Goal: Task Accomplishment & Management: Complete application form

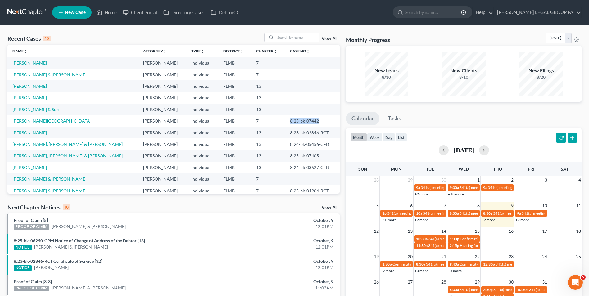
drag, startPoint x: 302, startPoint y: 120, endPoint x: 264, endPoint y: 119, distance: 38.2
click at [264, 119] on tr "[PERSON_NAME] [PERSON_NAME] Individual FLMB 7 8:25-bk-07442" at bounding box center [173, 120] width 332 height 11
drag, startPoint x: 264, startPoint y: 119, endPoint x: 283, endPoint y: 120, distance: 19.3
copy tr "8:25-bk-07442"
click at [291, 37] on input "search" at bounding box center [296, 37] width 43 height 9
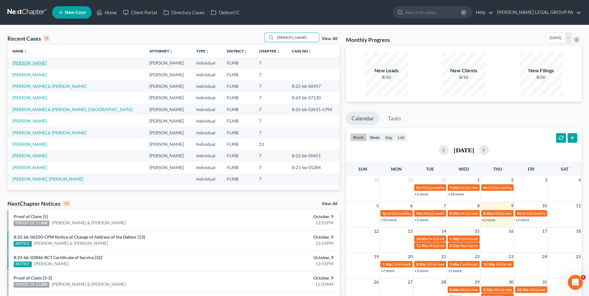
type input "[PERSON_NAME]"
click at [31, 61] on link "[PERSON_NAME]" at bounding box center [29, 62] width 34 height 5
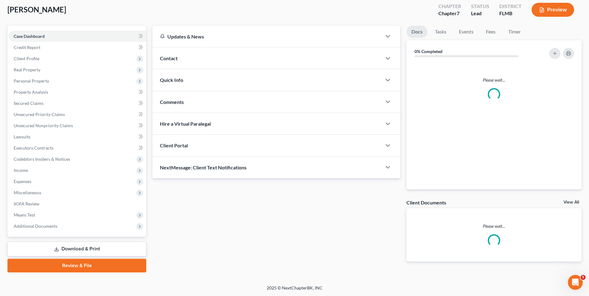
scroll to position [34, 0]
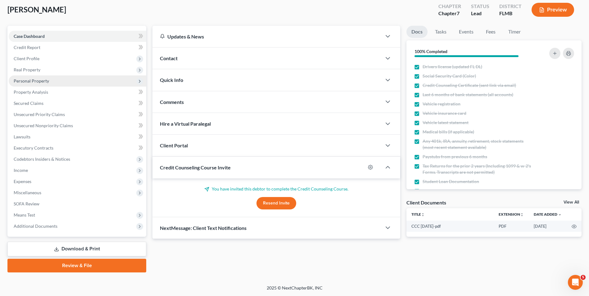
click at [41, 81] on span "Personal Property" at bounding box center [31, 80] width 35 height 5
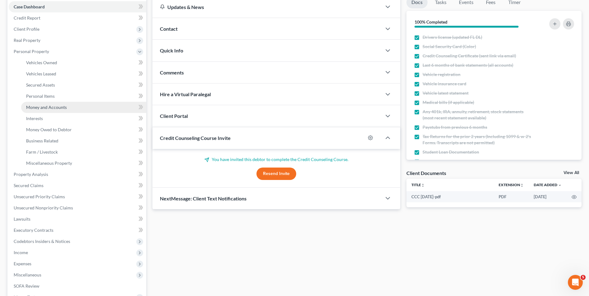
click at [44, 107] on span "Money and Accounts" at bounding box center [46, 107] width 41 height 5
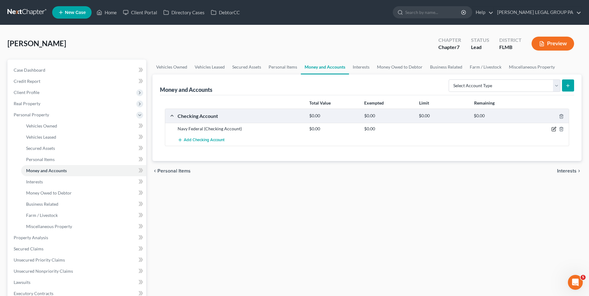
click at [553, 130] on icon "button" at bounding box center [554, 128] width 3 height 3
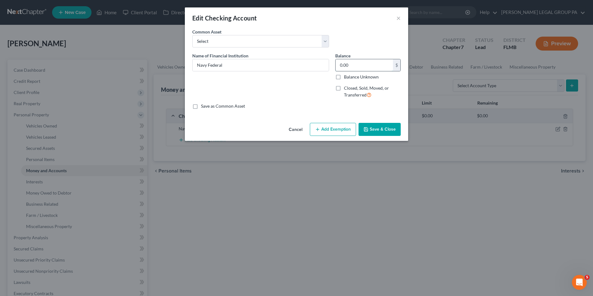
click at [371, 62] on input "0.00" at bounding box center [364, 65] width 57 height 12
type input "6"
type input "3,069.25"
click at [340, 128] on button "Add Exemption" at bounding box center [333, 129] width 46 height 13
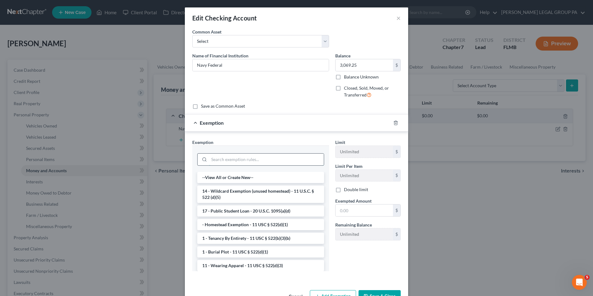
click at [270, 161] on input "search" at bounding box center [266, 160] width 115 height 12
click at [269, 189] on li "14 - Wildcard Exemption (unused homestead) - 11 U.S.C. § 522 (d)(5)" at bounding box center [260, 194] width 127 height 17
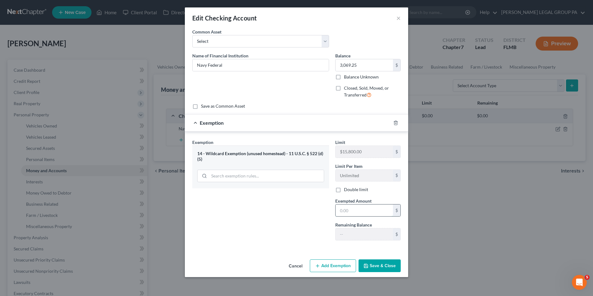
click at [369, 209] on input "text" at bounding box center [364, 211] width 57 height 12
click at [284, 212] on div "Exemption Set must be selected for CA. Exemption * 14 - Wildcard Exemption (unu…" at bounding box center [260, 192] width 143 height 106
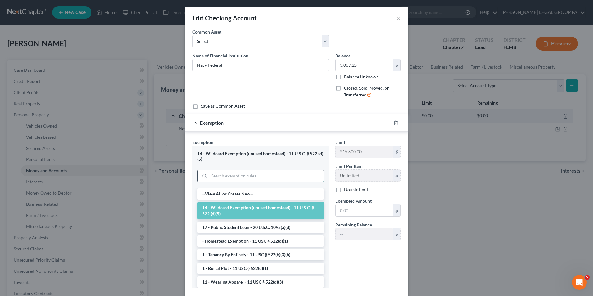
click at [299, 177] on input "search" at bounding box center [266, 176] width 115 height 12
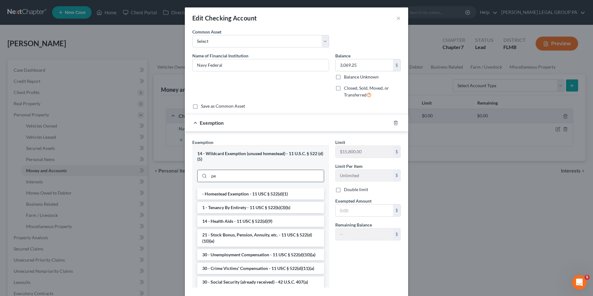
type input "p"
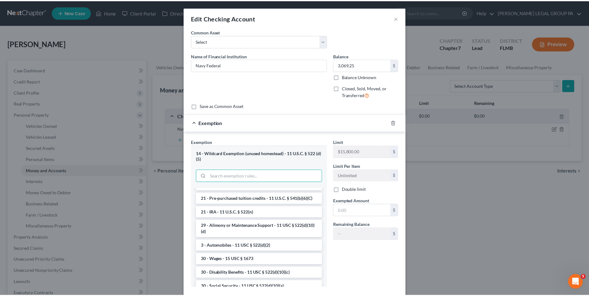
scroll to position [310, 0]
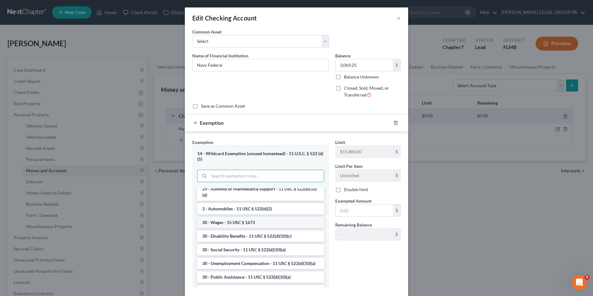
click at [275, 228] on li "30 - Wages - 15 USC § 1673" at bounding box center [260, 222] width 127 height 11
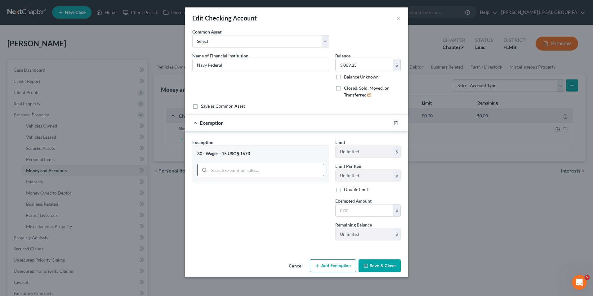
click at [266, 168] on input "search" at bounding box center [266, 170] width 115 height 12
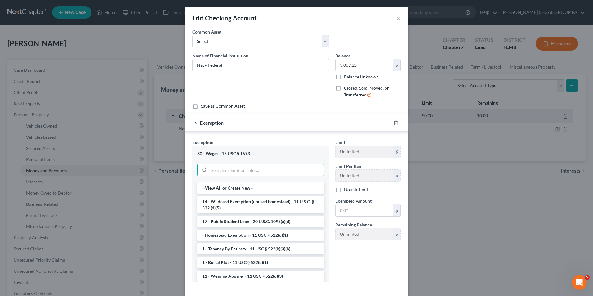
click at [349, 142] on div "Limit Unlimited $" at bounding box center [368, 148] width 72 height 19
click at [236, 209] on li "14 - Wildcard Exemption (unused homestead) - 11 U.S.C. § 522 (d)(5)" at bounding box center [260, 204] width 127 height 17
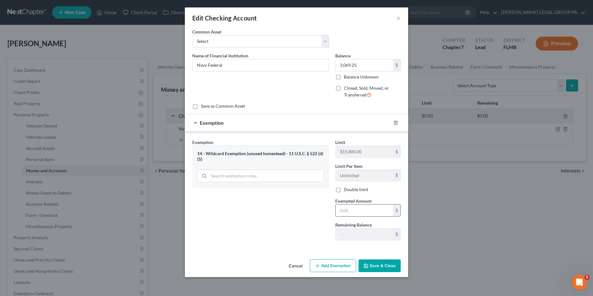
click at [350, 211] on input "text" at bounding box center [364, 211] width 57 height 12
click at [290, 217] on div "Exemption Set must be selected for CA. Exemption * 14 - Wildcard Exemption (unu…" at bounding box center [260, 192] width 143 height 106
click at [360, 206] on input "text" at bounding box center [364, 211] width 57 height 12
type input "3,069.25"
click at [379, 268] on button "Save & Close" at bounding box center [380, 265] width 42 height 13
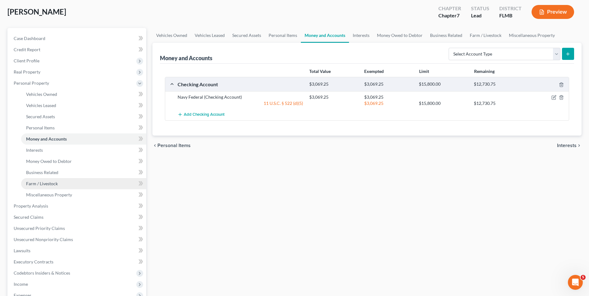
scroll to position [62, 0]
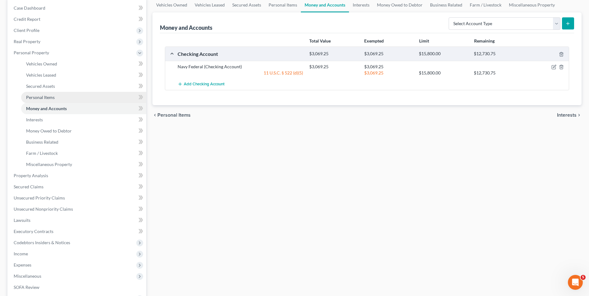
click at [56, 93] on link "Personal Items" at bounding box center [83, 97] width 125 height 11
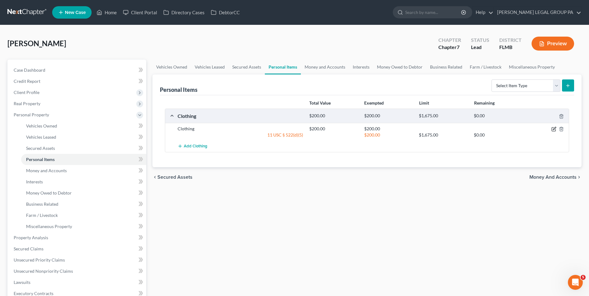
click at [552, 129] on icon "button" at bounding box center [553, 129] width 5 height 5
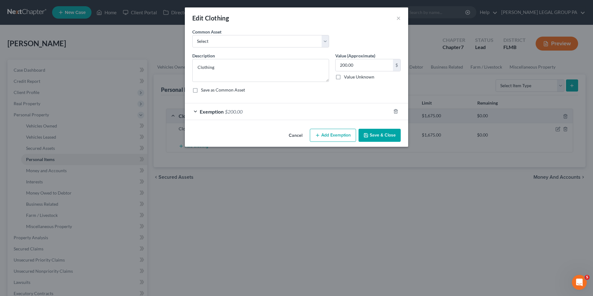
click at [225, 108] on div "Exemption $200.00" at bounding box center [288, 111] width 206 height 16
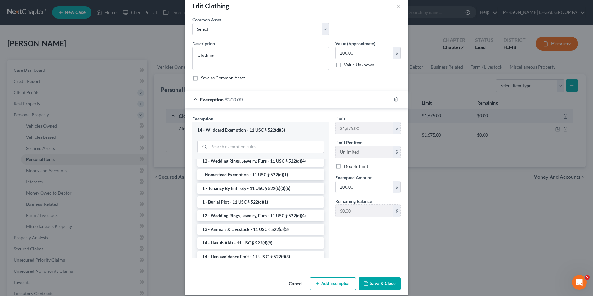
scroll to position [19, 0]
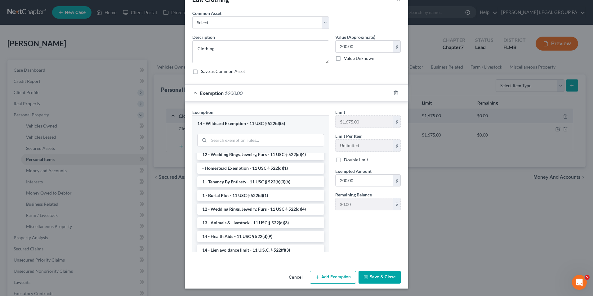
click at [368, 275] on button "Save & Close" at bounding box center [380, 277] width 42 height 13
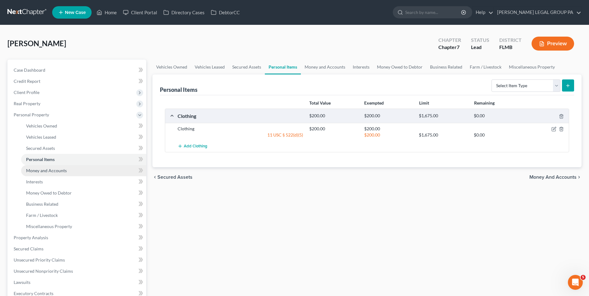
click at [49, 167] on link "Money and Accounts" at bounding box center [83, 170] width 125 height 11
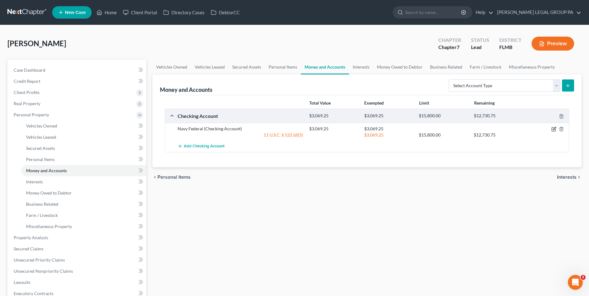
click at [553, 129] on icon "button" at bounding box center [553, 129] width 5 height 5
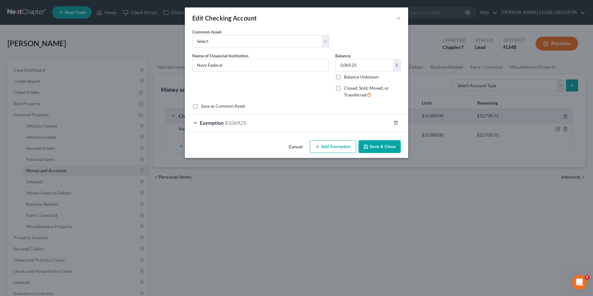
click at [335, 122] on div "Exemption $3,069.25" at bounding box center [288, 123] width 206 height 16
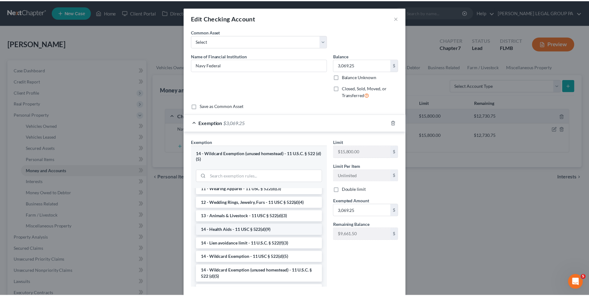
scroll to position [124, 0]
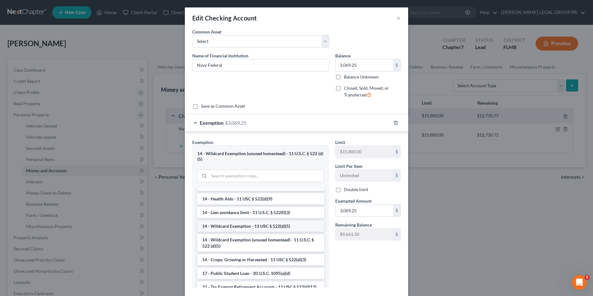
click at [260, 227] on li "14 - Wildcard Exemption - 11 USC § 522(d)(5)" at bounding box center [260, 226] width 127 height 11
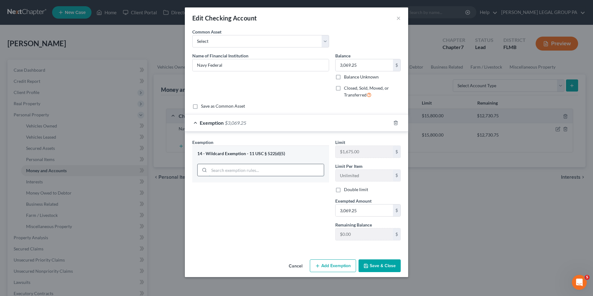
click at [285, 173] on input "search" at bounding box center [266, 170] width 115 height 12
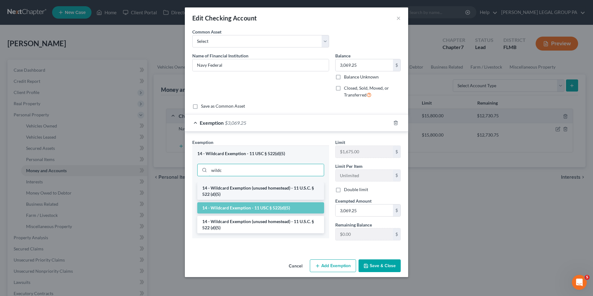
type input "wildc"
click at [285, 192] on li "14 - Wildcard Exemption (unused homestead) - 11 U.S.C. § 522 (d)(5)" at bounding box center [260, 190] width 127 height 17
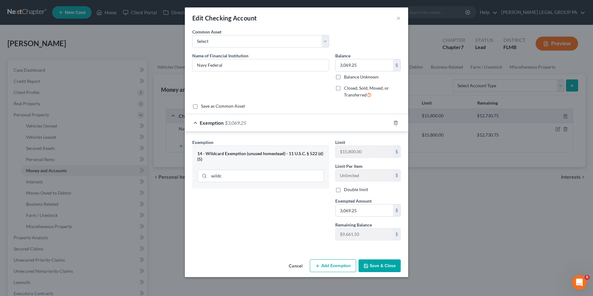
click at [370, 264] on button "Save & Close" at bounding box center [380, 265] width 42 height 13
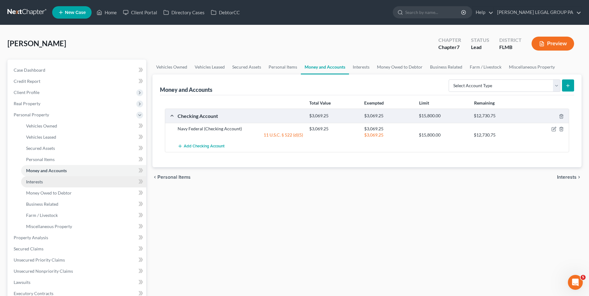
click at [61, 182] on link "Interests" at bounding box center [83, 181] width 125 height 11
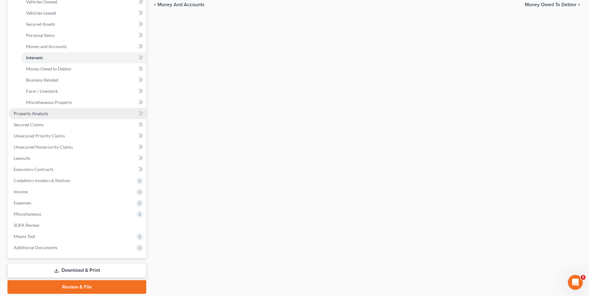
click at [43, 117] on link "Property Analysis" at bounding box center [77, 113] width 137 height 11
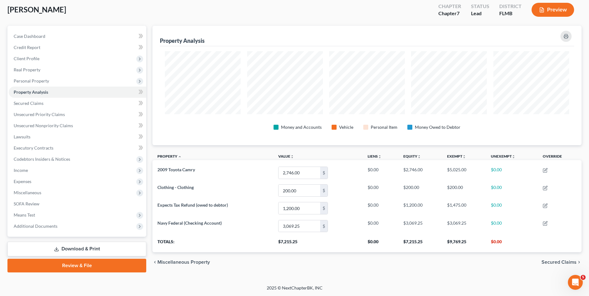
click at [78, 251] on link "Download & Print" at bounding box center [76, 249] width 139 height 15
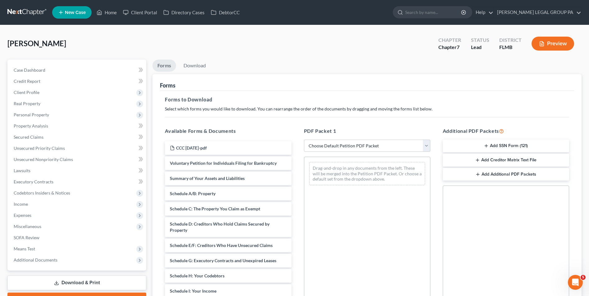
click at [490, 144] on button "Add SSN Form (121)" at bounding box center [506, 146] width 126 height 13
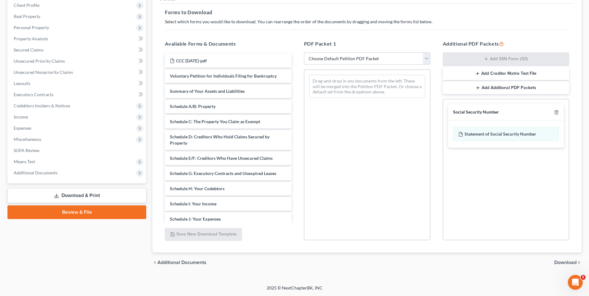
click at [561, 260] on span "Download" at bounding box center [565, 262] width 22 height 5
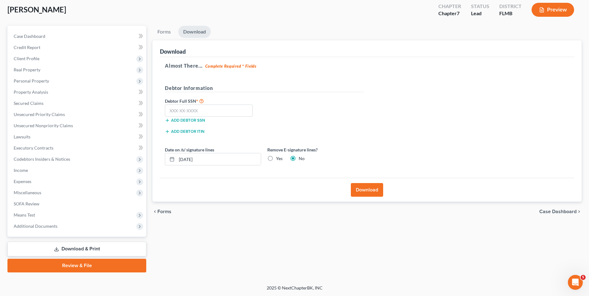
scroll to position [34, 0]
click at [211, 107] on input "text" at bounding box center [209, 111] width 88 height 12
type input "391-21-9787"
click at [367, 189] on button "Download" at bounding box center [367, 190] width 32 height 14
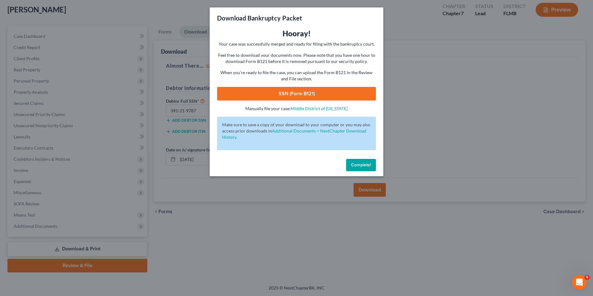
click at [277, 93] on link "SSN (Form B121)" at bounding box center [296, 94] width 159 height 14
click at [362, 168] on button "Complete!" at bounding box center [361, 165] width 30 height 12
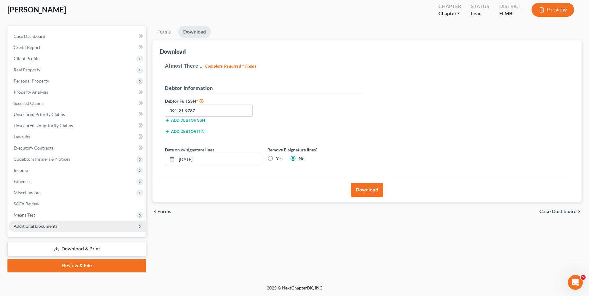
click at [59, 228] on span "Additional Documents" at bounding box center [77, 226] width 137 height 11
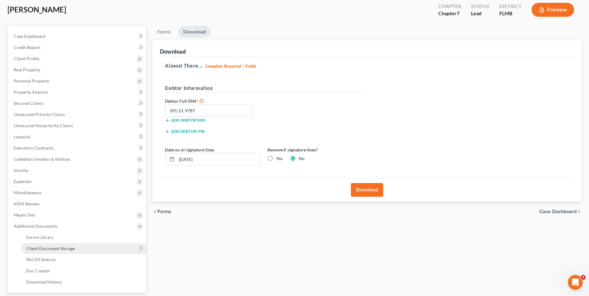
click at [60, 250] on span "Client Document Storage" at bounding box center [50, 248] width 49 height 5
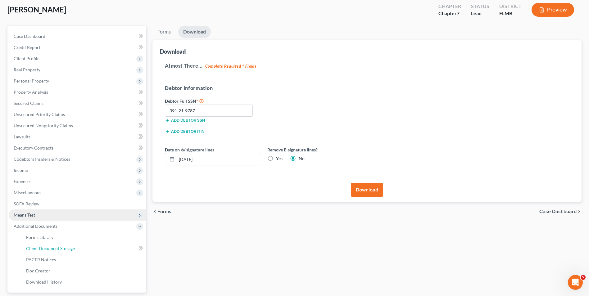
scroll to position [4, 0]
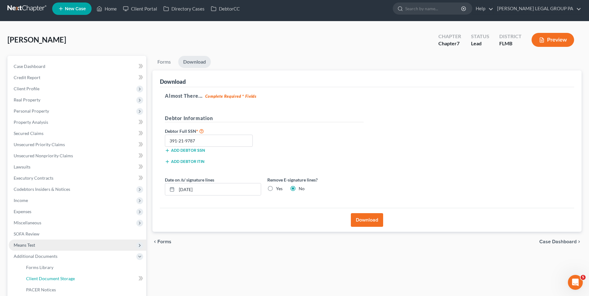
select select "9"
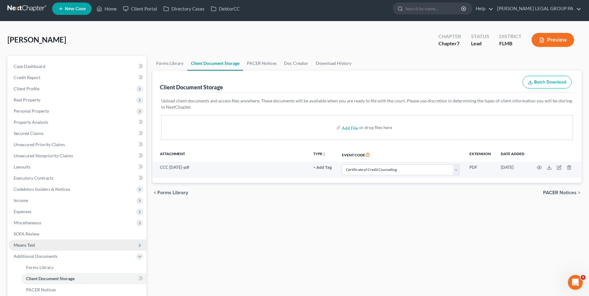
scroll to position [0, 0]
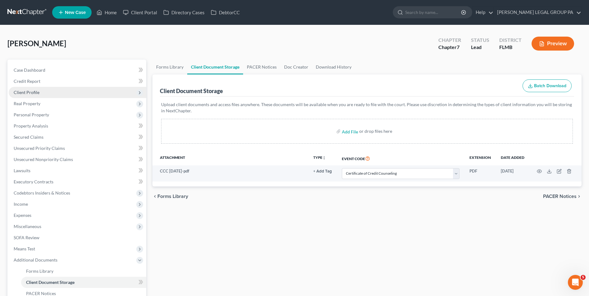
click at [58, 96] on span "Client Profile" at bounding box center [77, 92] width 137 height 11
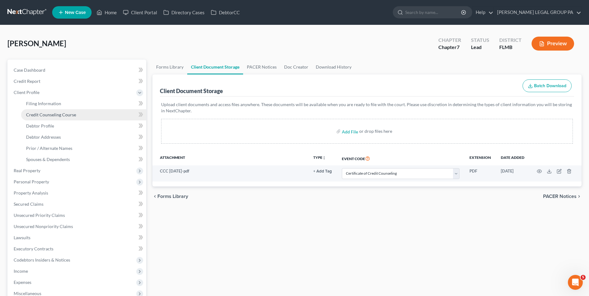
click at [59, 116] on span "Credit Counseling Course" at bounding box center [51, 114] width 50 height 5
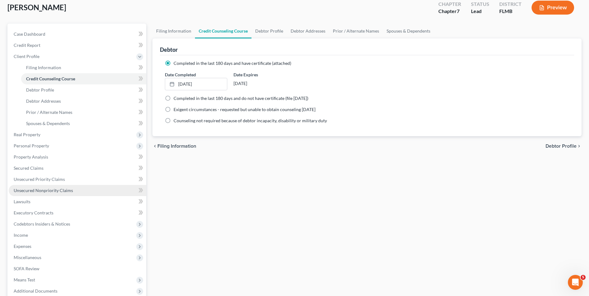
scroll to position [101, 0]
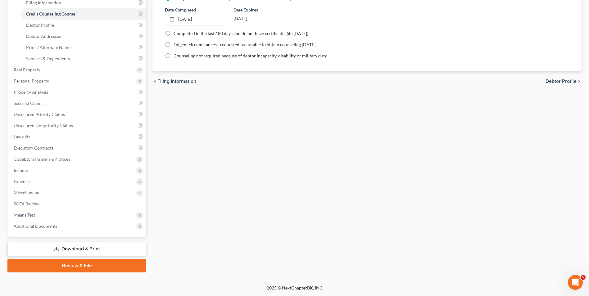
click at [58, 246] on link "Download & Print" at bounding box center [76, 249] width 139 height 15
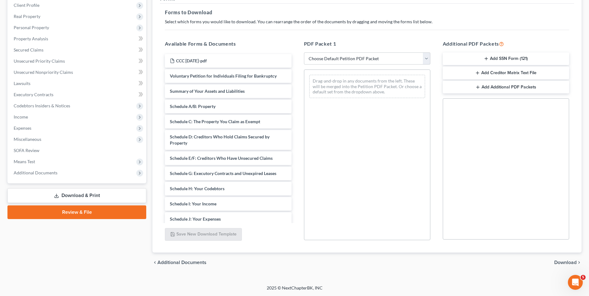
click at [69, 208] on link "Review & File" at bounding box center [76, 212] width 139 height 14
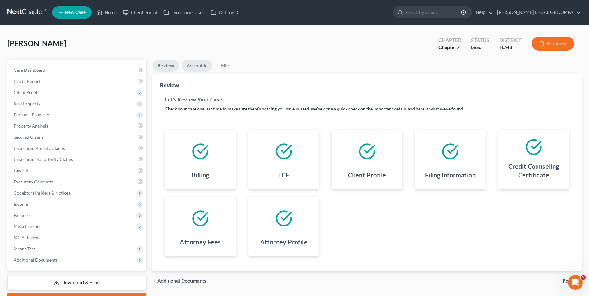
click at [200, 62] on link "Assemble" at bounding box center [197, 66] width 31 height 12
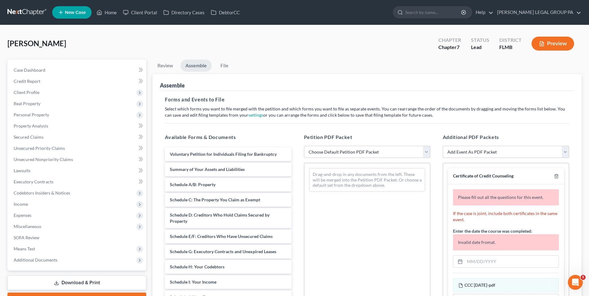
click at [364, 144] on div "Petition PDF Packet Choose Default Petition PDF Packet Complete Bankruptcy Peti…" at bounding box center [367, 233] width 139 height 210
click at [361, 151] on select "Choose Default Petition PDF Packet Complete Bankruptcy Petition (all forms and …" at bounding box center [367, 152] width 126 height 12
select select "0"
click at [304, 146] on select "Choose Default Petition PDF Packet Complete Bankruptcy Petition (all forms and …" at bounding box center [367, 152] width 126 height 12
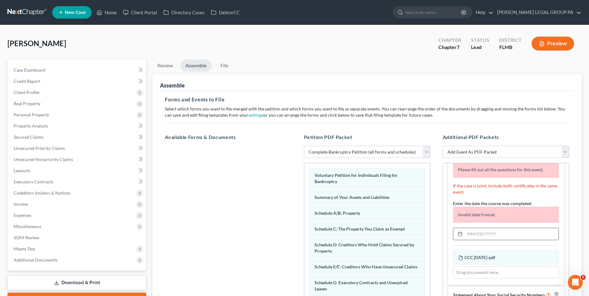
scroll to position [33, 0]
click at [486, 228] on input "text" at bounding box center [512, 234] width 94 height 12
click at [41, 218] on span "Expenses" at bounding box center [77, 215] width 137 height 11
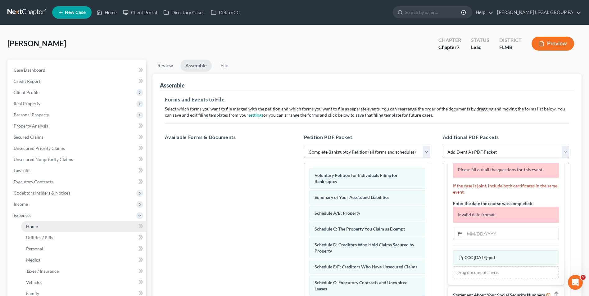
click at [41, 223] on link "Home" at bounding box center [83, 226] width 125 height 11
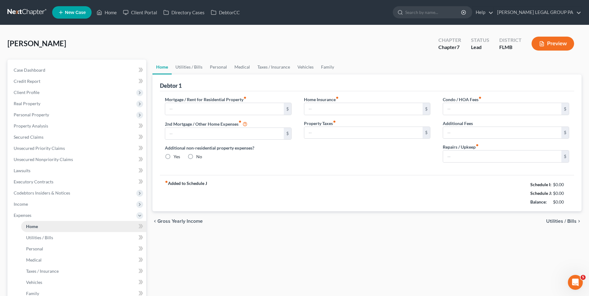
type input "1,738.00"
type input "0.00"
radio input "true"
type input "0.00"
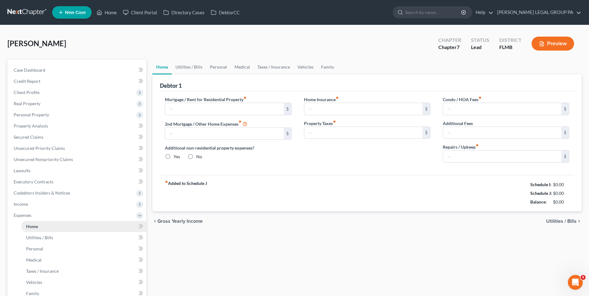
type input "0.00"
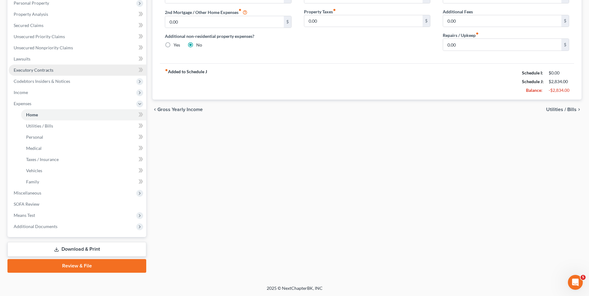
scroll to position [112, 0]
click at [109, 264] on link "Review & File" at bounding box center [76, 266] width 139 height 14
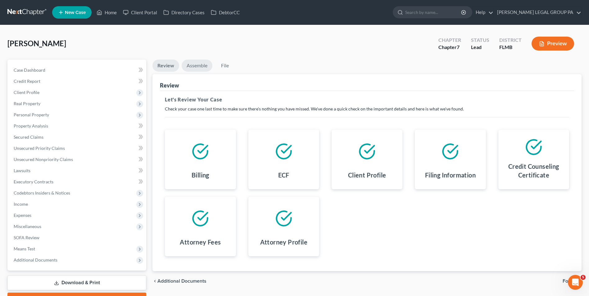
click at [200, 64] on link "Assemble" at bounding box center [197, 66] width 31 height 12
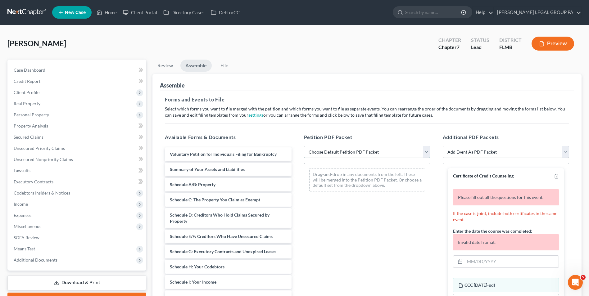
click at [360, 155] on select "Choose Default Petition PDF Packet Complete Bankruptcy Petition (all forms and …" at bounding box center [367, 152] width 126 height 12
select select "0"
click at [304, 146] on select "Choose Default Petition PDF Packet Complete Bankruptcy Petition (all forms and …" at bounding box center [367, 152] width 126 height 12
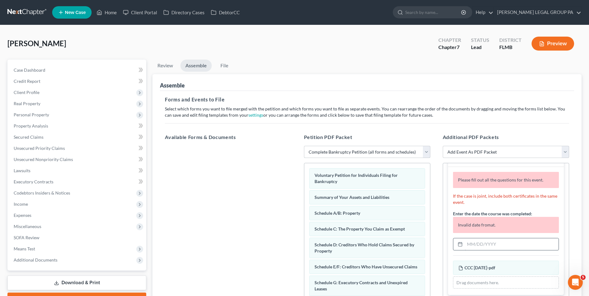
scroll to position [33, 0]
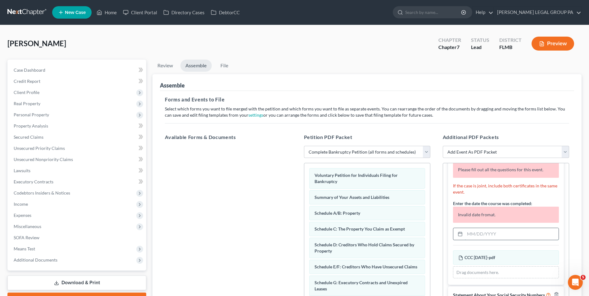
click at [492, 232] on input "text" at bounding box center [512, 234] width 94 height 12
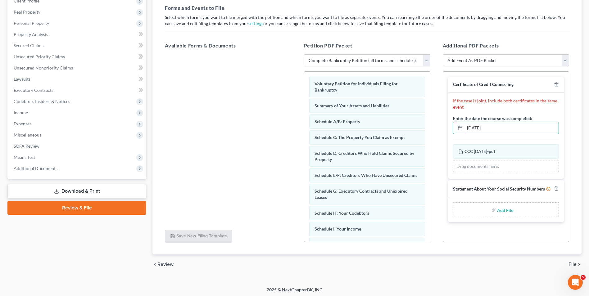
scroll to position [93, 0]
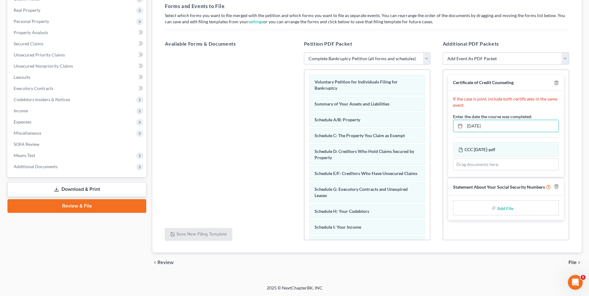
type input "[DATE]"
click at [501, 207] on input "file" at bounding box center [504, 207] width 15 height 11
type input "C:\fakepath\121 - [PERSON_NAME].pdf"
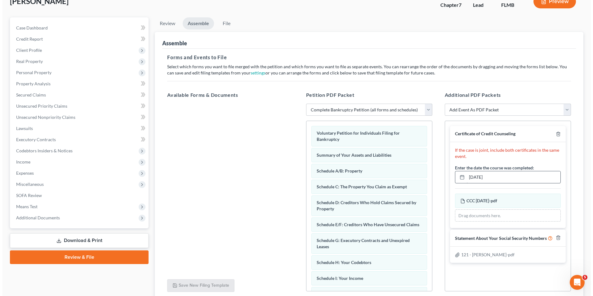
scroll to position [0, 0]
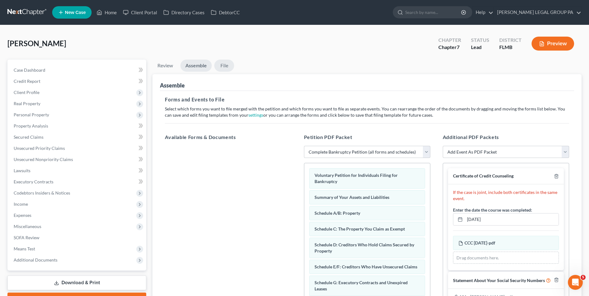
click at [227, 67] on link "File" at bounding box center [224, 66] width 20 height 12
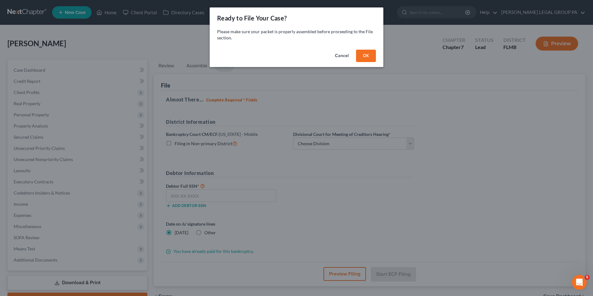
click at [368, 58] on button "OK" at bounding box center [366, 56] width 20 height 12
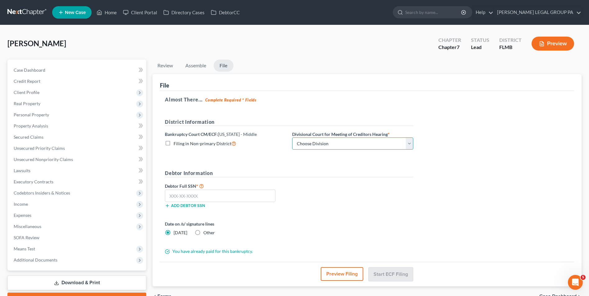
click at [333, 142] on select "Choose Division [GEOGRAPHIC_DATA][PERSON_NAME] [GEOGRAPHIC_DATA] [GEOGRAPHIC_DA…" at bounding box center [352, 143] width 121 height 12
select select "3"
click at [292, 137] on select "Choose Division [GEOGRAPHIC_DATA][PERSON_NAME] [GEOGRAPHIC_DATA] [GEOGRAPHIC_DA…" at bounding box center [352, 143] width 121 height 12
click at [203, 197] on input "text" at bounding box center [220, 196] width 110 height 12
click at [205, 191] on input "text" at bounding box center [220, 196] width 110 height 12
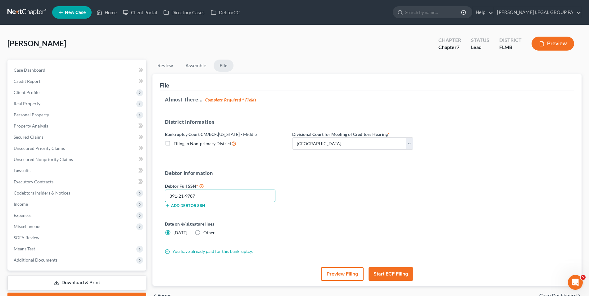
type input "391-21-9787"
click at [399, 269] on button "Start ECF Filing" at bounding box center [390, 274] width 44 height 14
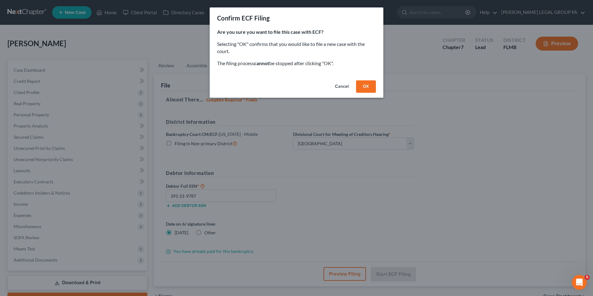
click at [367, 86] on button "OK" at bounding box center [366, 86] width 20 height 12
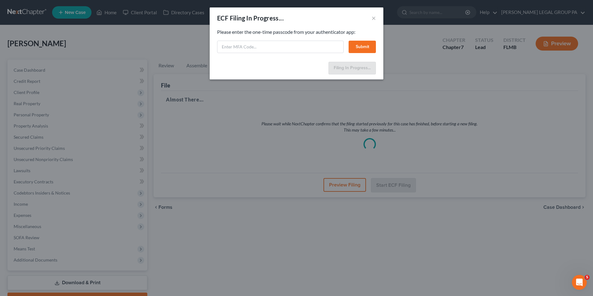
select select "3"
